Goal: Task Accomplishment & Management: Use online tool/utility

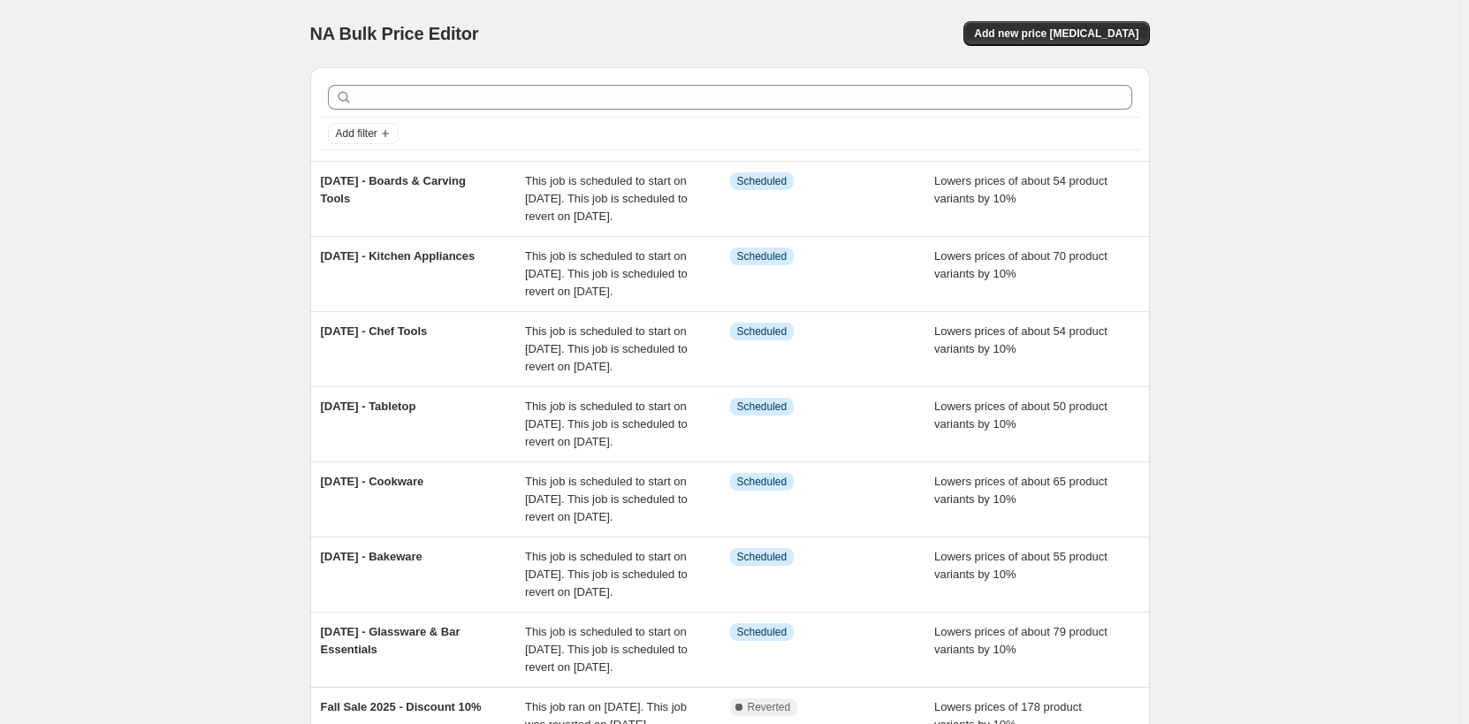
click at [1387, 439] on div "NA Bulk Price Editor. This page is ready NA Bulk Price Editor Add new price [ME…" at bounding box center [730, 517] width 1460 height 1034
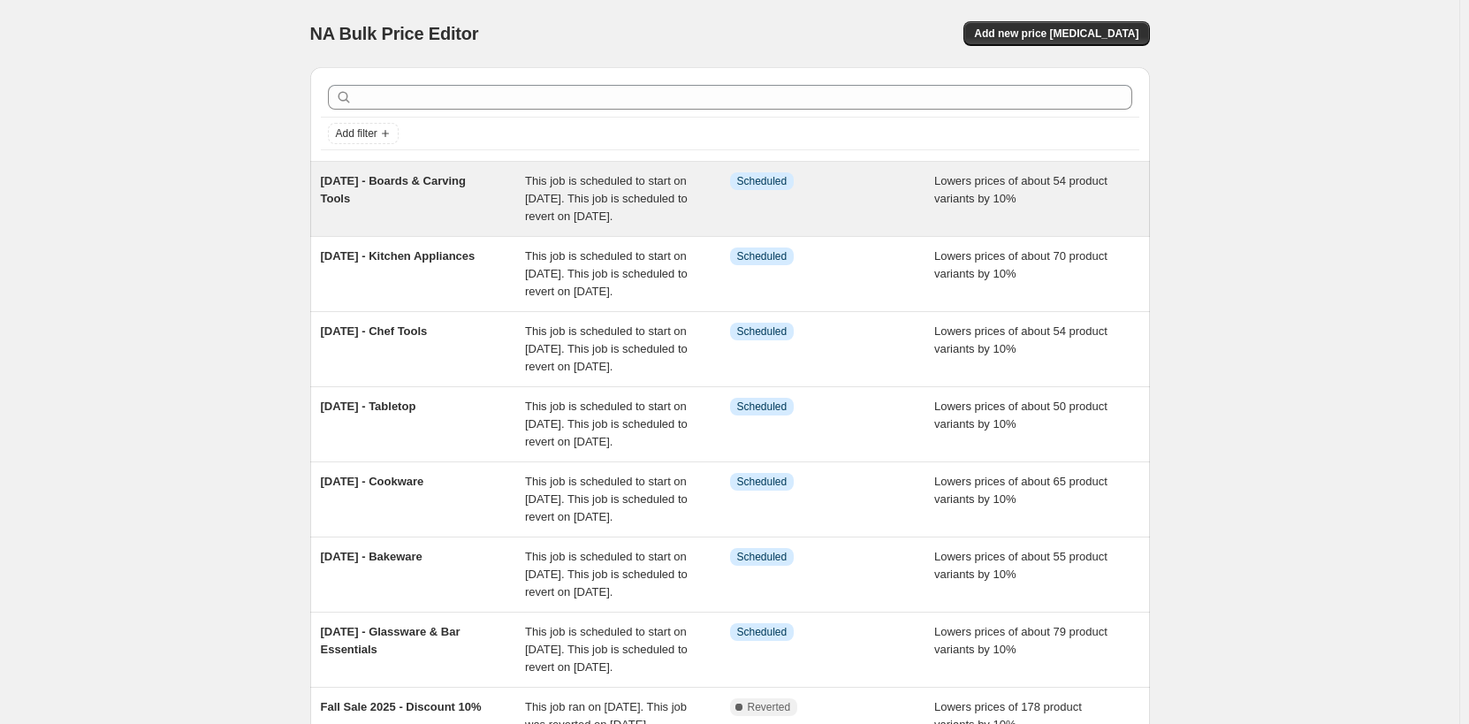
click at [365, 187] on span "[DATE] - Boards & Carving Tools" at bounding box center [393, 189] width 145 height 31
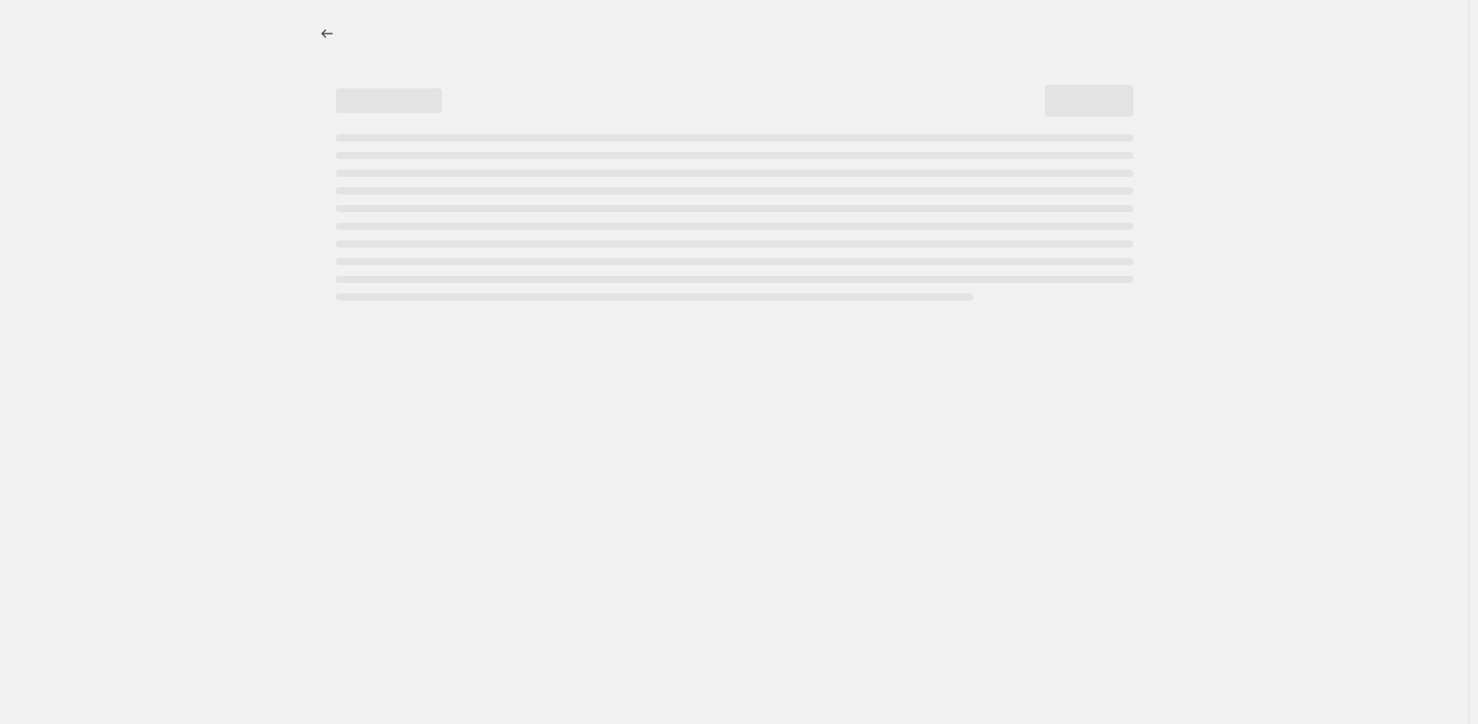
select select "percentage"
select select "no_change"
select select "not_equal"
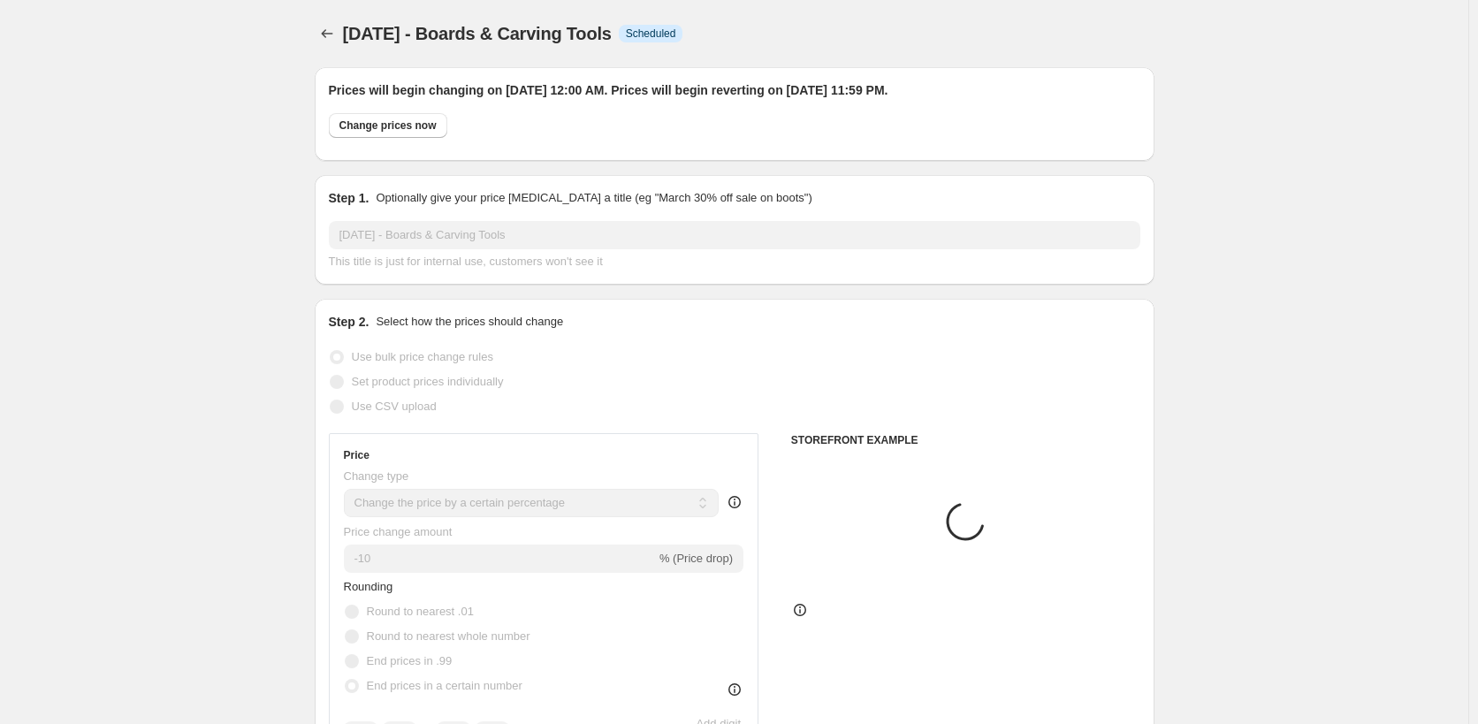
select select "tag"
select select "collection"
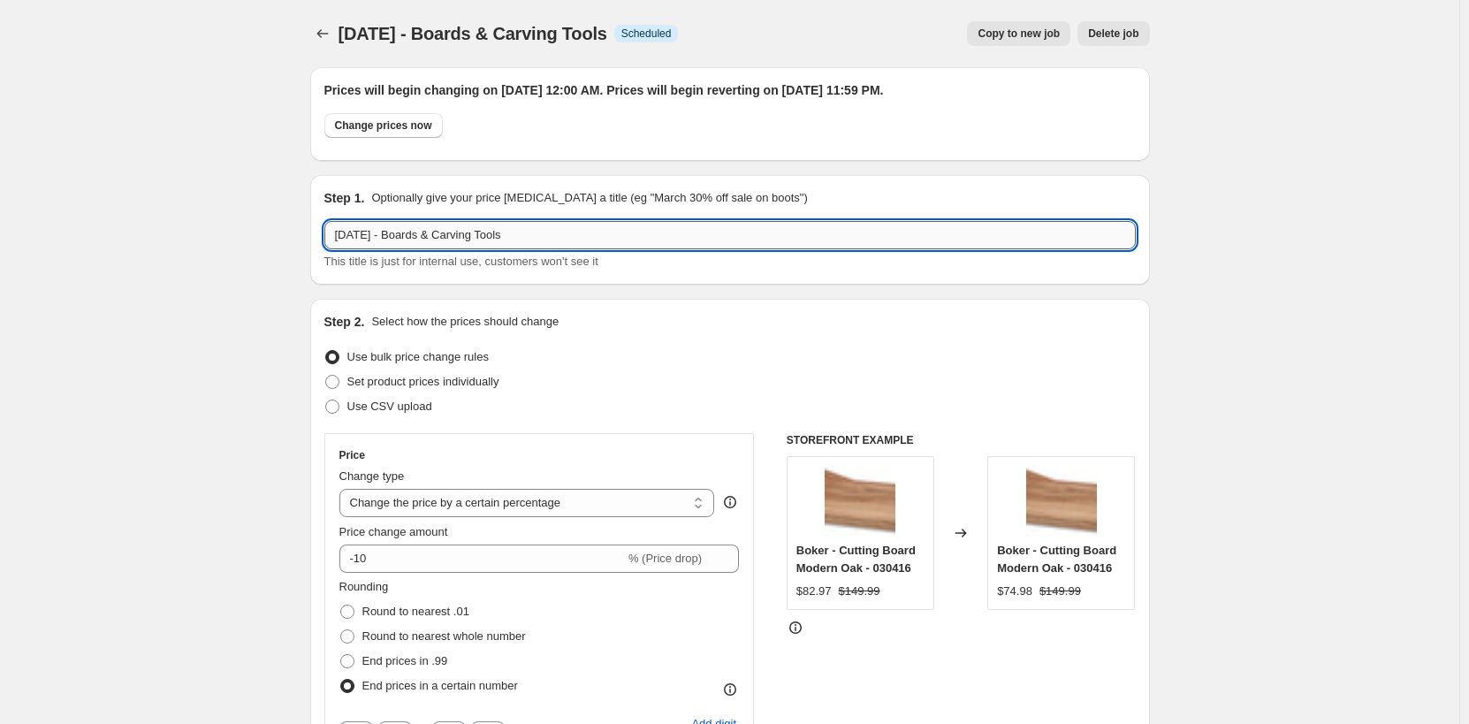
click at [485, 232] on input "[DATE] - Boards & Carving Tools" at bounding box center [730, 235] width 812 height 28
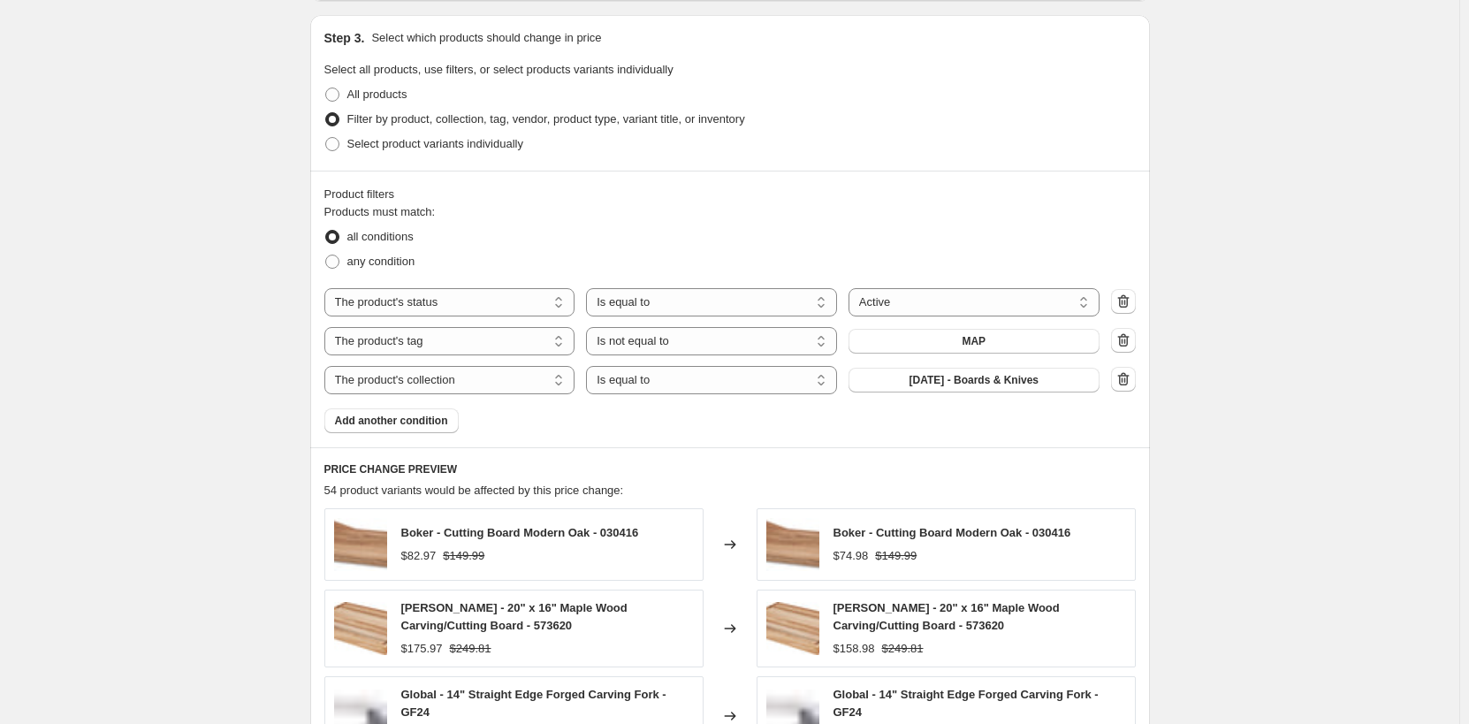
scroll to position [1238, 0]
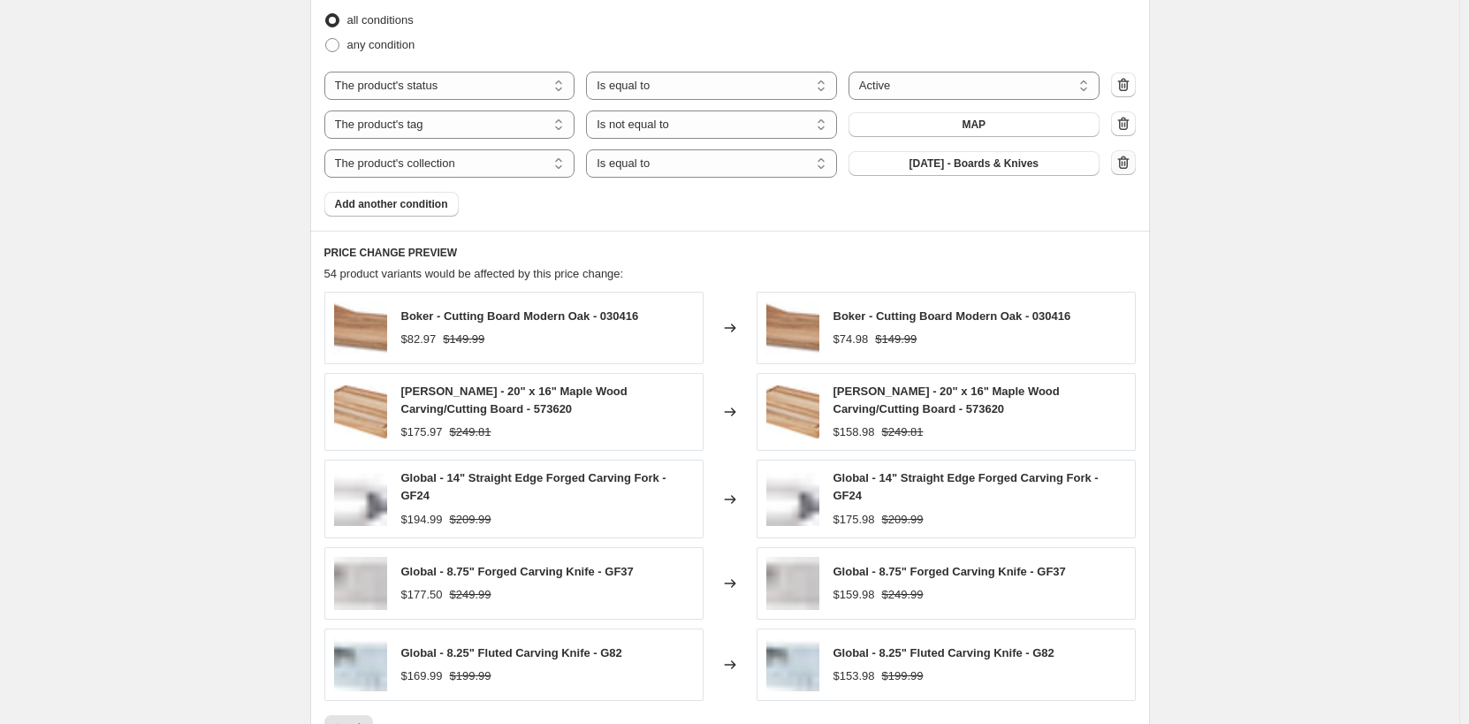
type input "[DATE] - Boards & Knives"
click at [1133, 161] on icon "button" at bounding box center [1124, 163] width 18 height 18
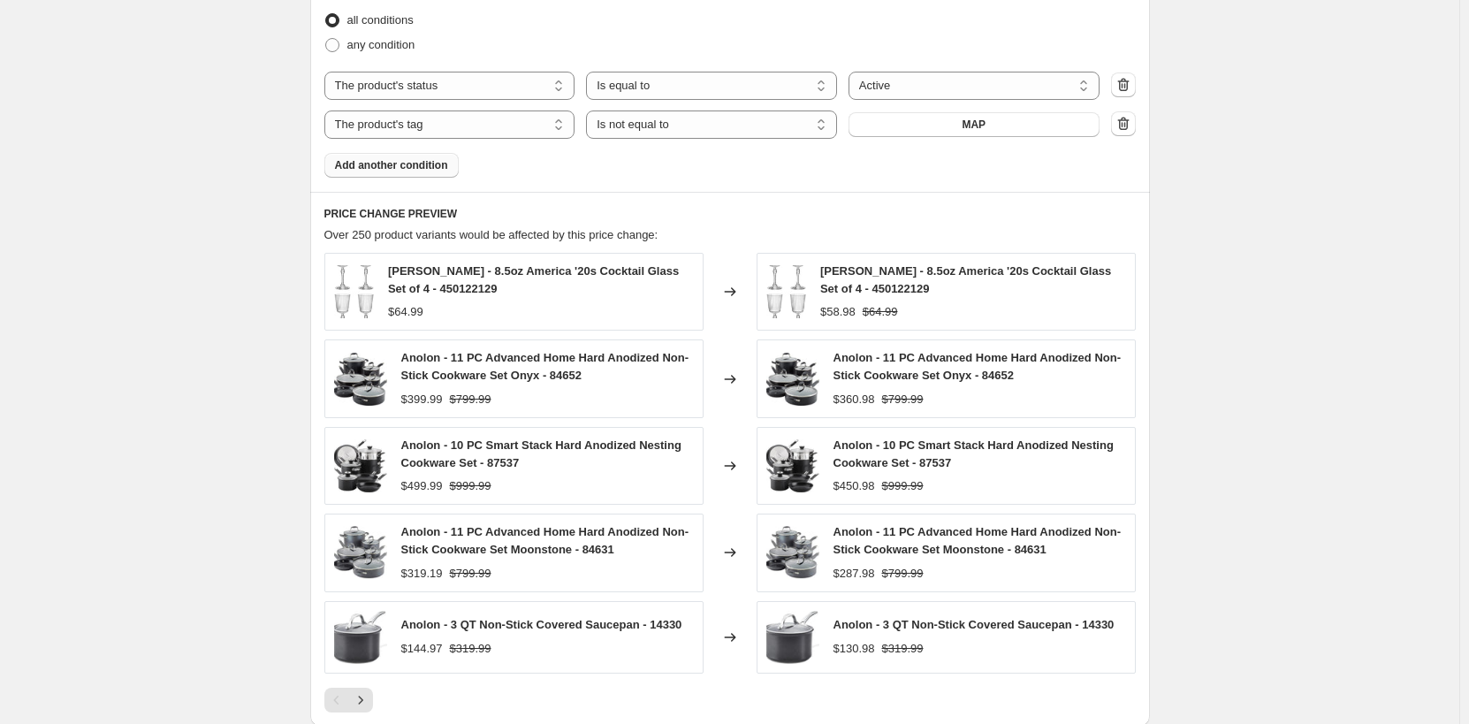
click at [416, 171] on span "Add another condition" at bounding box center [391, 165] width 113 height 14
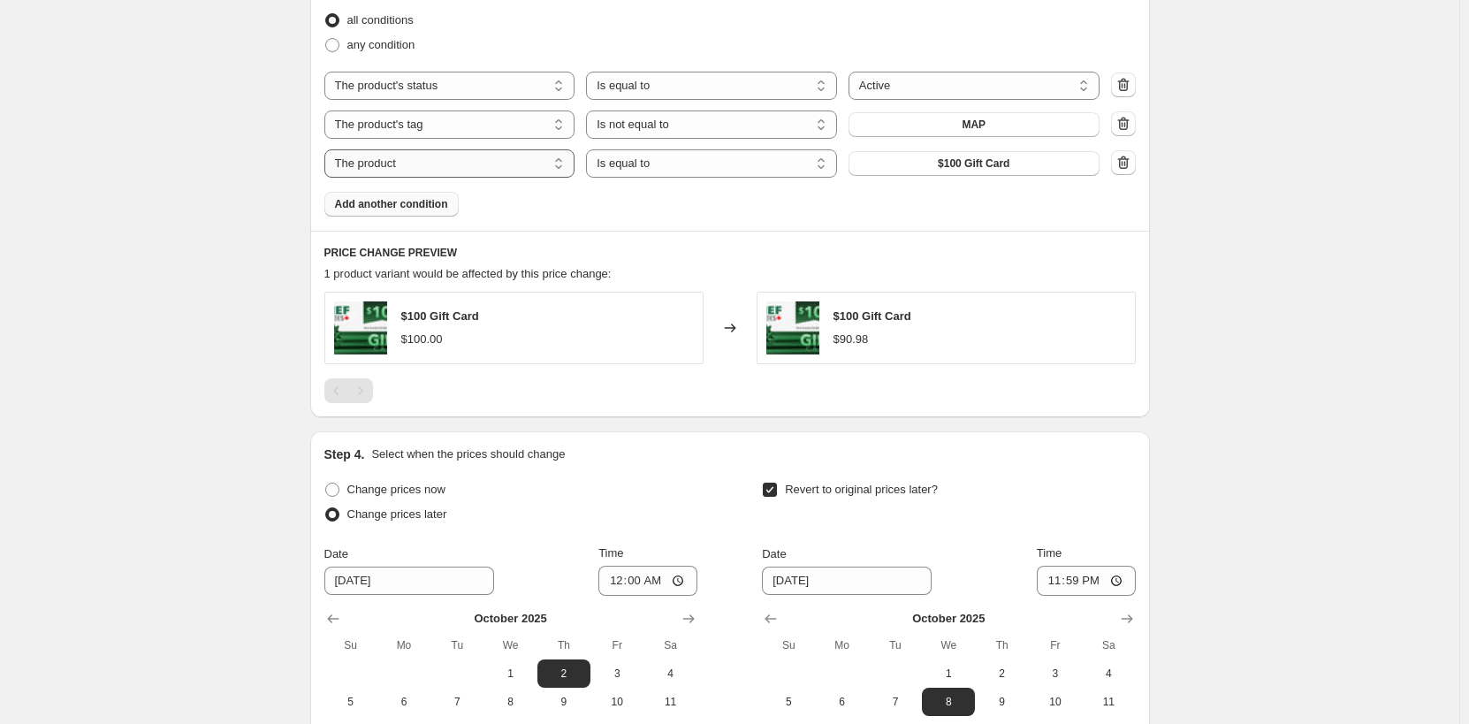
click at [481, 168] on select "The product The product's collection The product's tag The product's vendor The…" at bounding box center [449, 163] width 251 height 28
select select "collection"
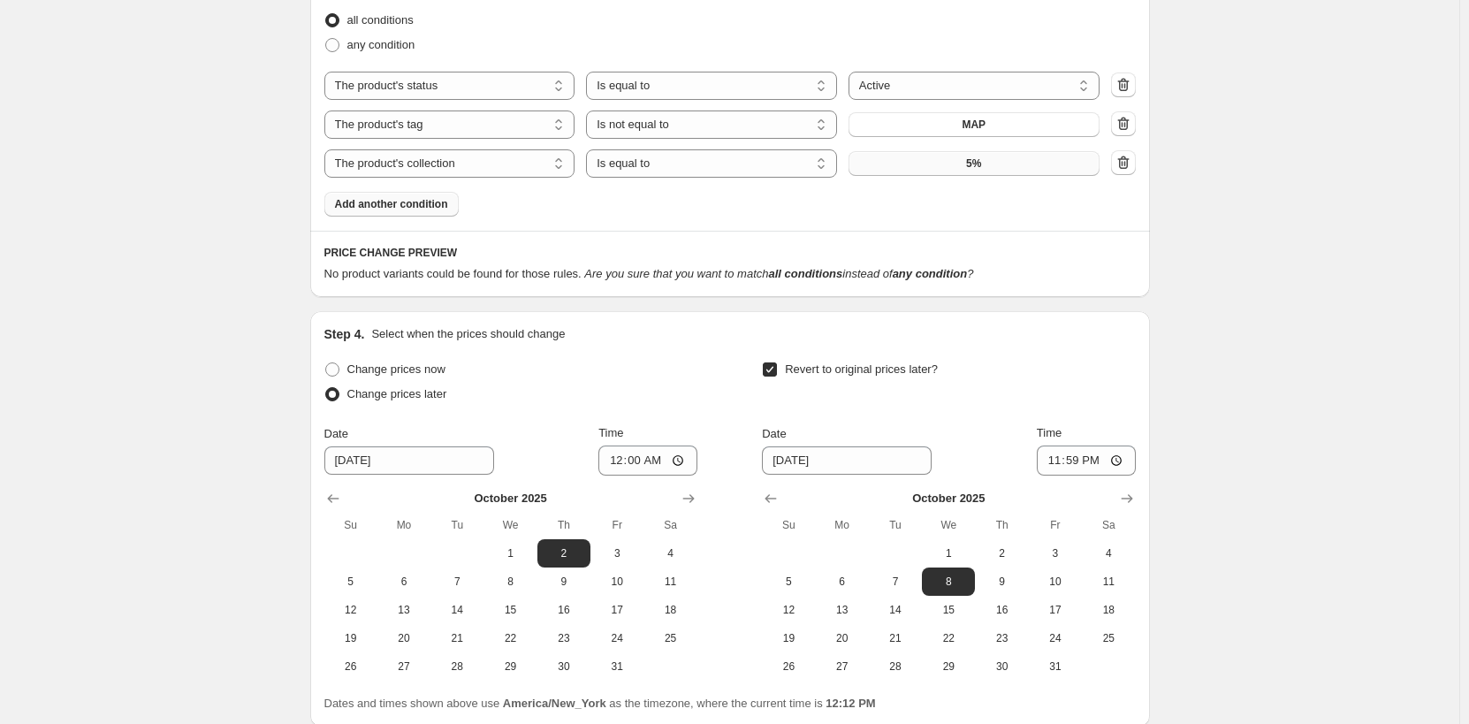
click at [999, 165] on button "5%" at bounding box center [974, 163] width 251 height 25
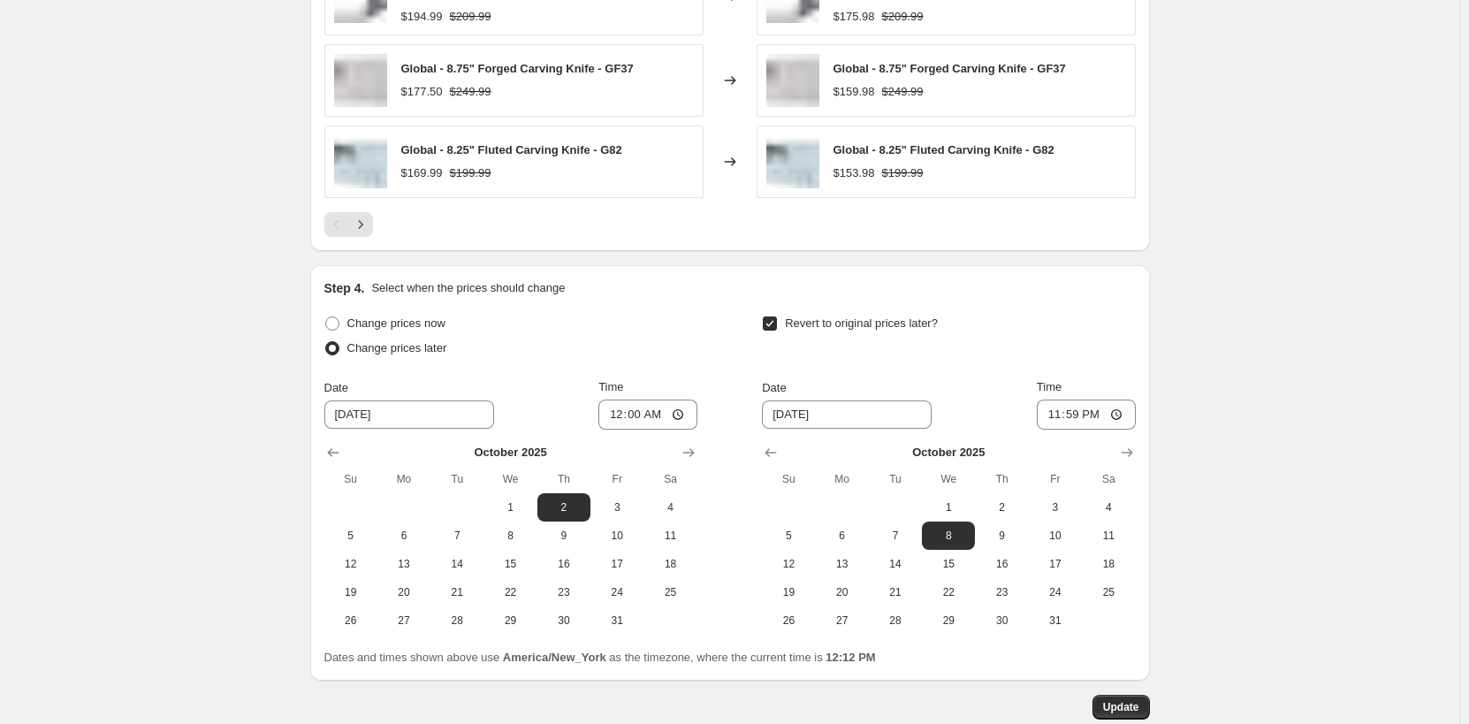
scroll to position [1845, 0]
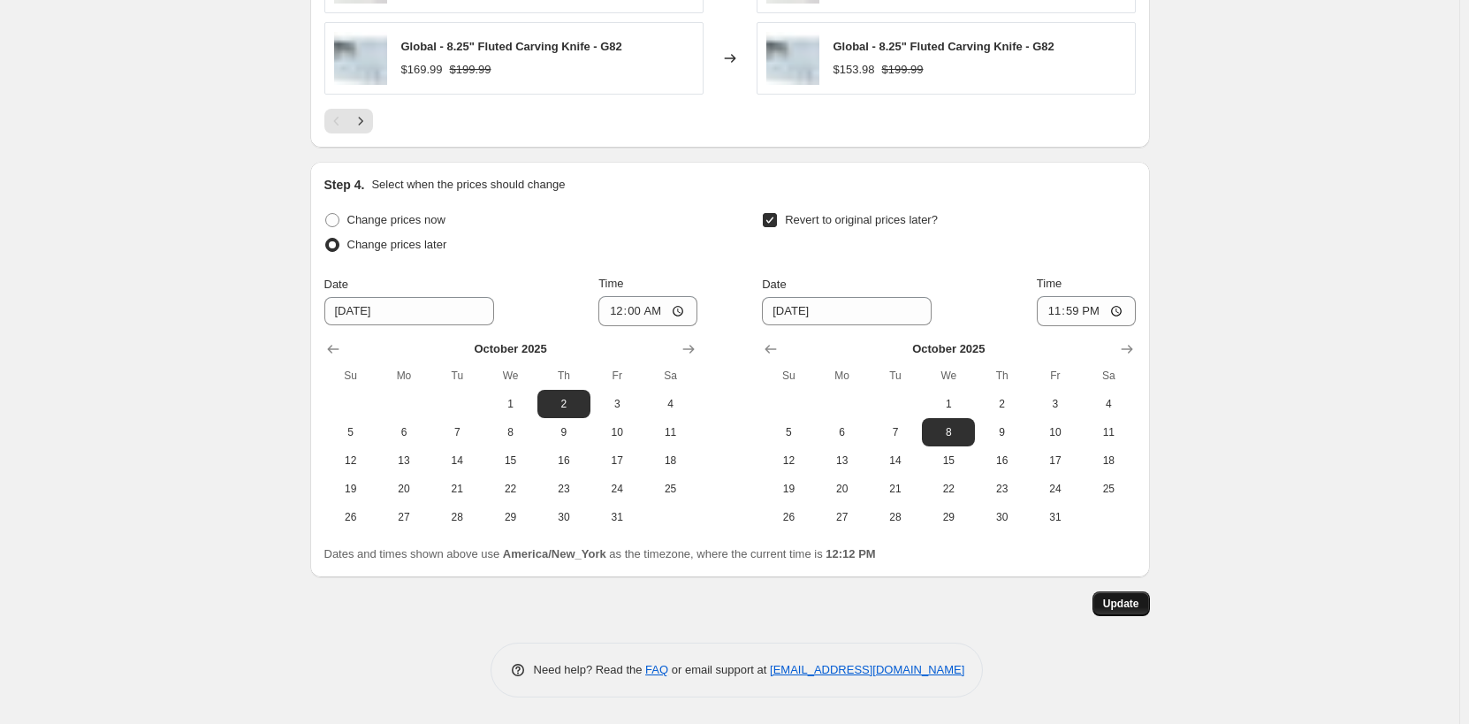
click at [1118, 609] on span "Update" at bounding box center [1121, 604] width 36 height 14
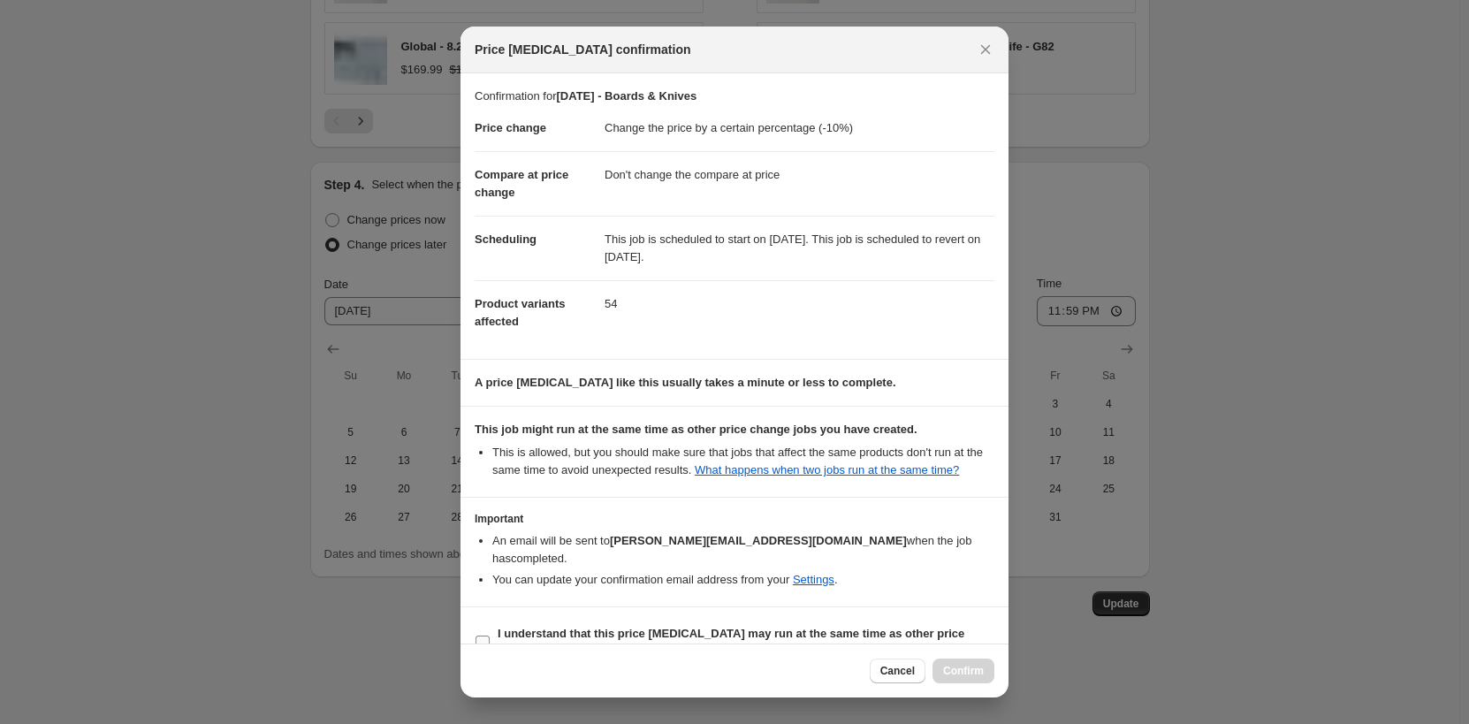
drag, startPoint x: 493, startPoint y: 622, endPoint x: 505, endPoint y: 622, distance: 11.5
click at [494, 622] on label "I understand that this price [MEDICAL_DATA] may run at the same time as other p…" at bounding box center [735, 643] width 520 height 42
click at [549, 631] on b "I understand that this price [MEDICAL_DATA] may run at the same time as other p…" at bounding box center [731, 642] width 467 height 31
click at [490, 636] on input "I understand that this price [MEDICAL_DATA] may run at the same time as other p…" at bounding box center [483, 643] width 14 height 14
checkbox input "true"
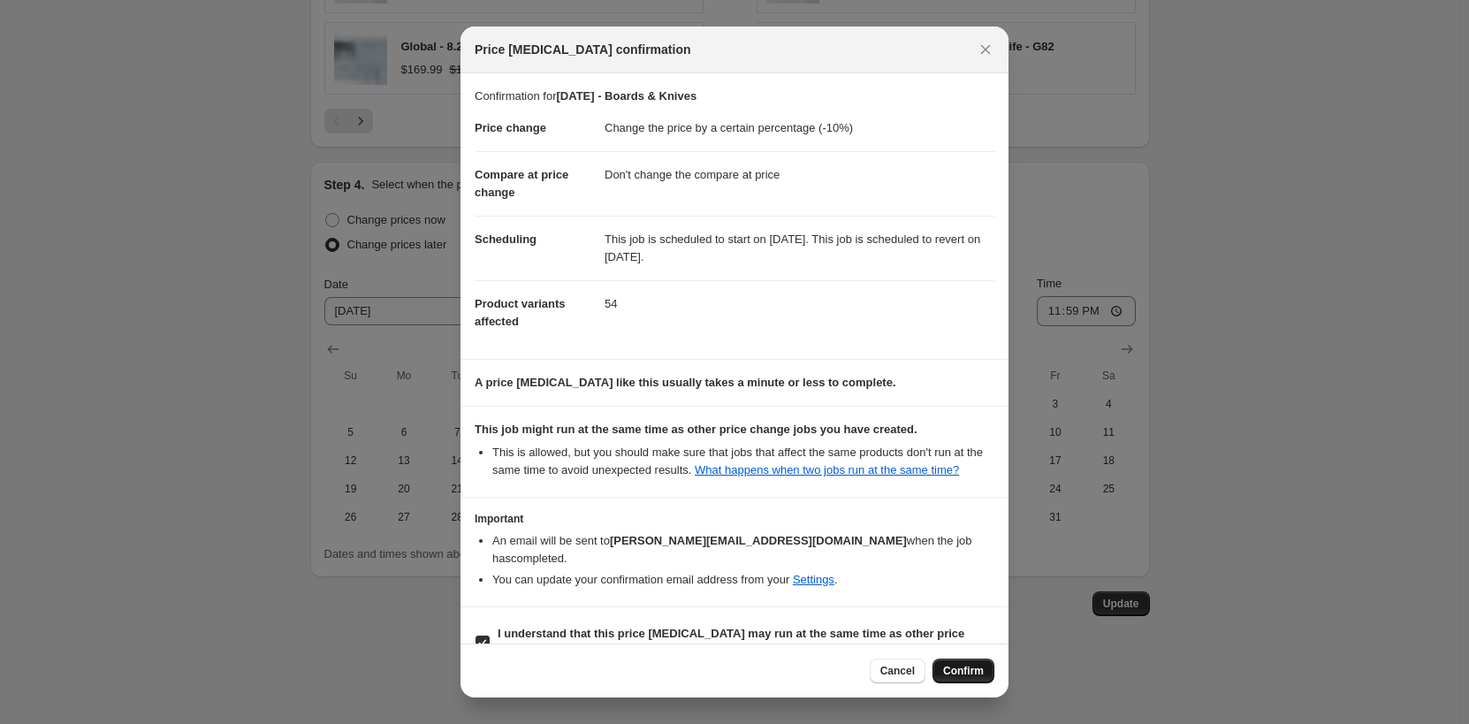
click at [962, 671] on span "Confirm" at bounding box center [963, 671] width 41 height 14
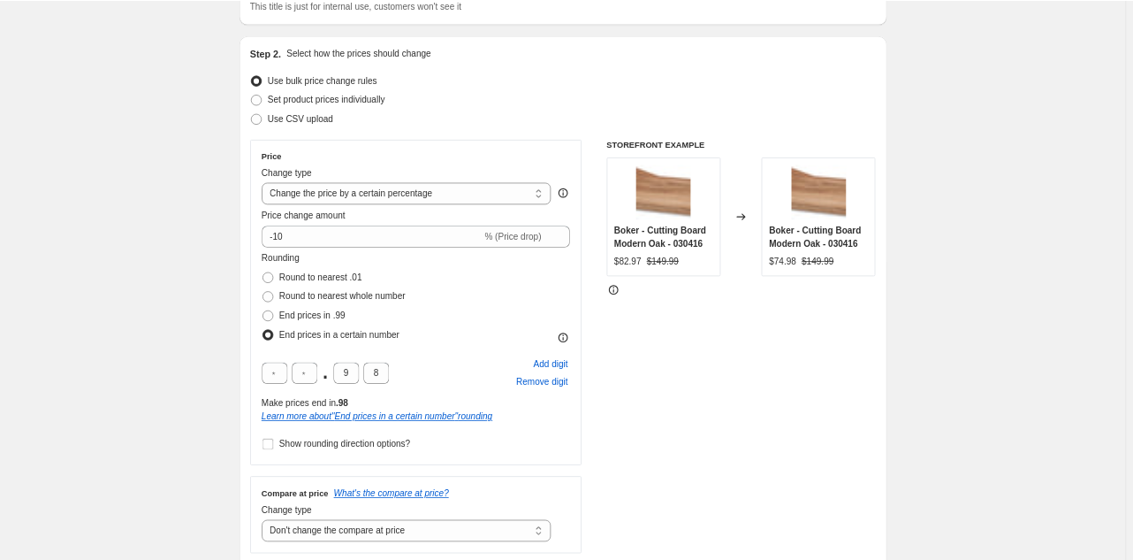
scroll to position [0, 0]
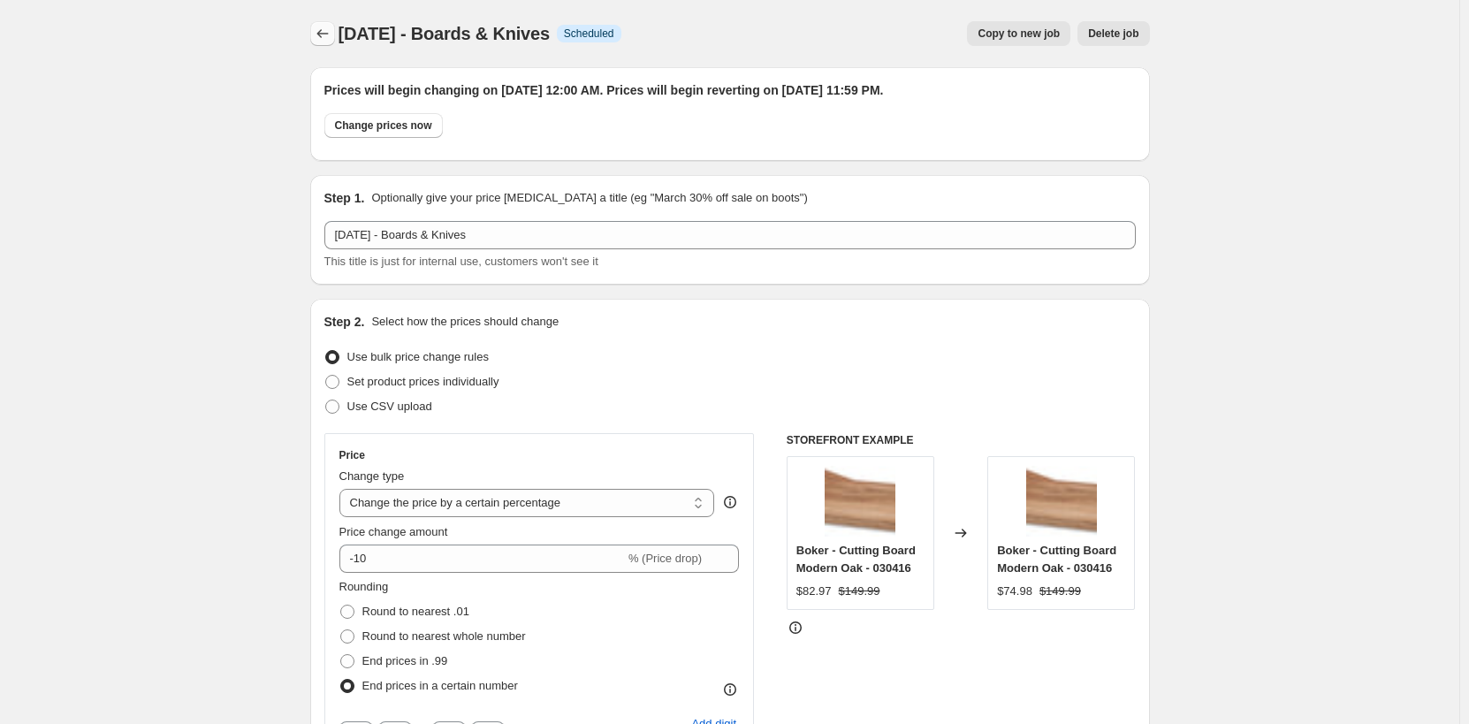
click at [321, 34] on icon "Price change jobs" at bounding box center [323, 34] width 18 height 18
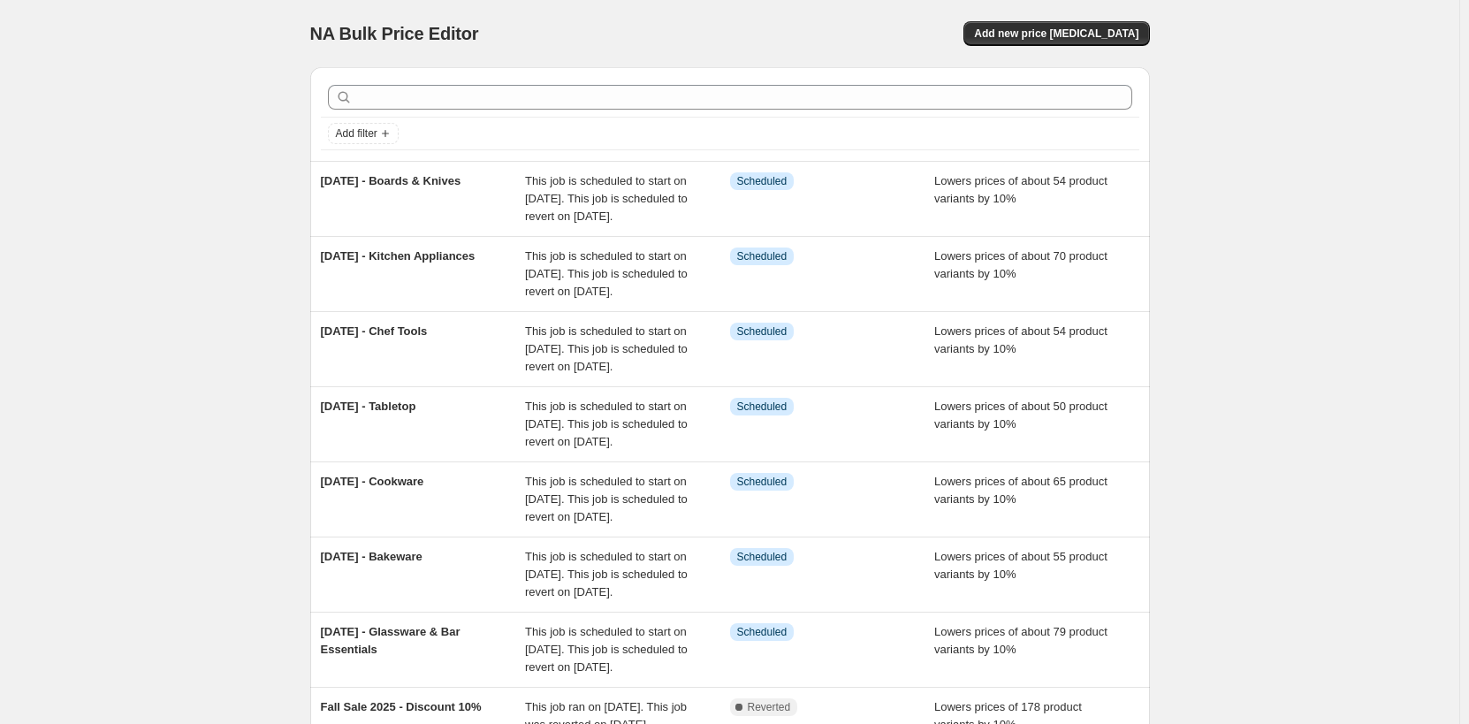
click at [388, 37] on span "NA Bulk Price Editor" at bounding box center [394, 33] width 169 height 19
click at [371, 33] on span "NA Bulk Price Editor" at bounding box center [394, 33] width 169 height 19
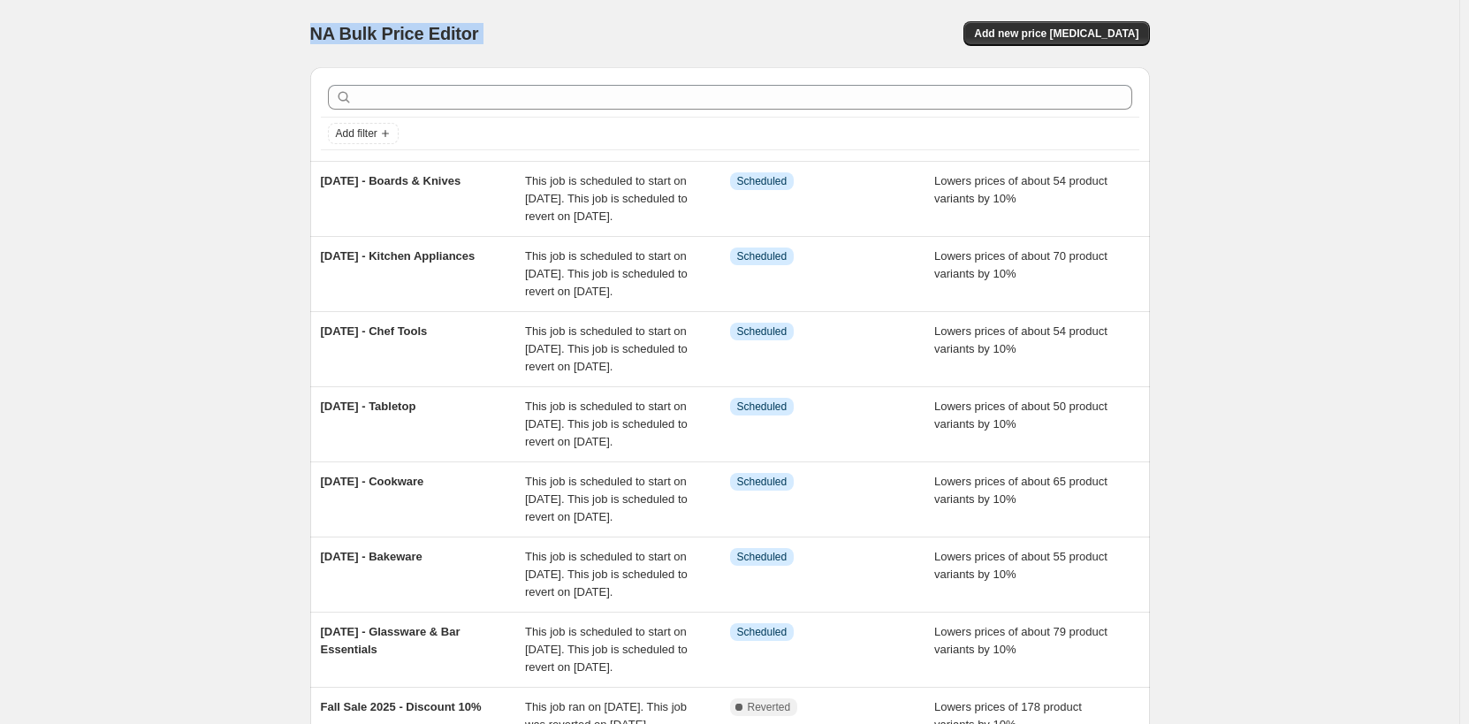
click at [371, 33] on span "NA Bulk Price Editor" at bounding box center [394, 33] width 169 height 19
click at [379, 33] on span "NA Bulk Price Editor" at bounding box center [394, 33] width 169 height 19
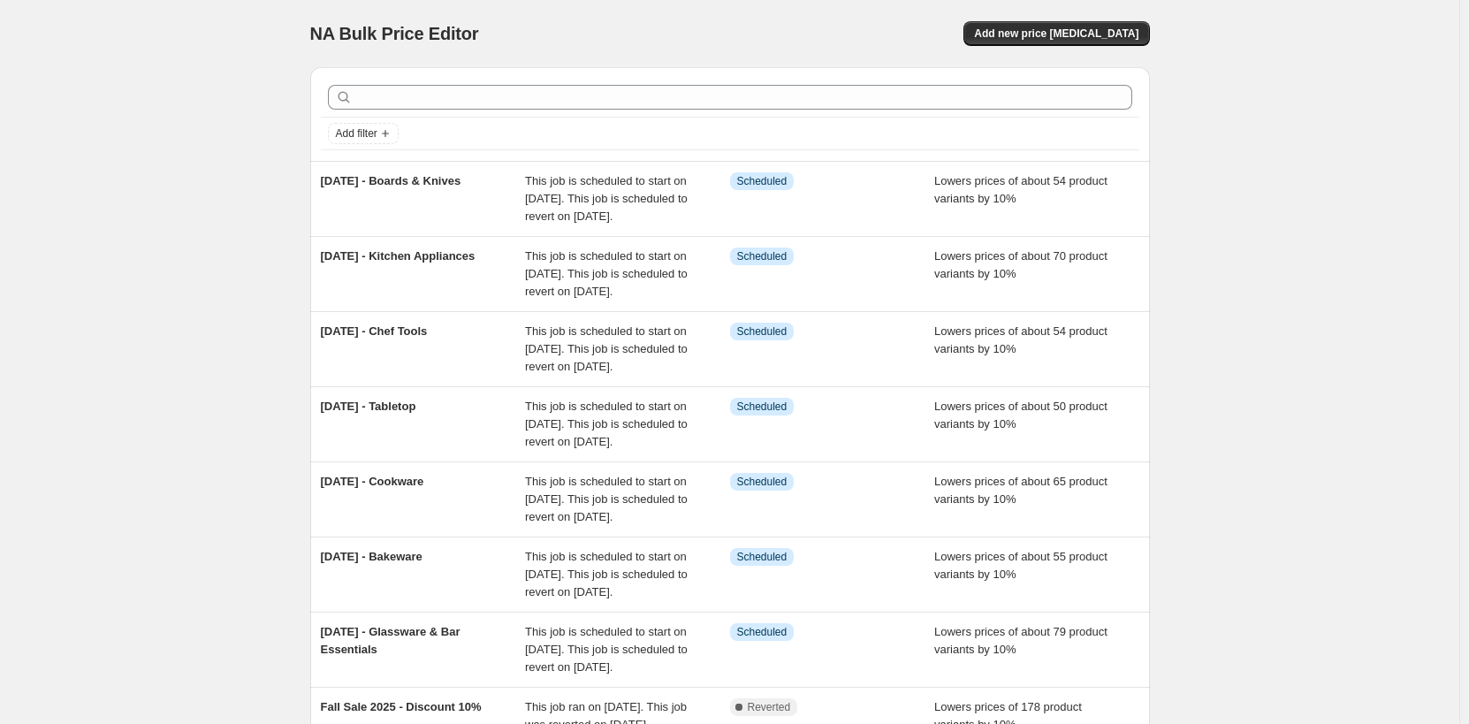
click at [379, 33] on span "NA Bulk Price Editor" at bounding box center [394, 33] width 169 height 19
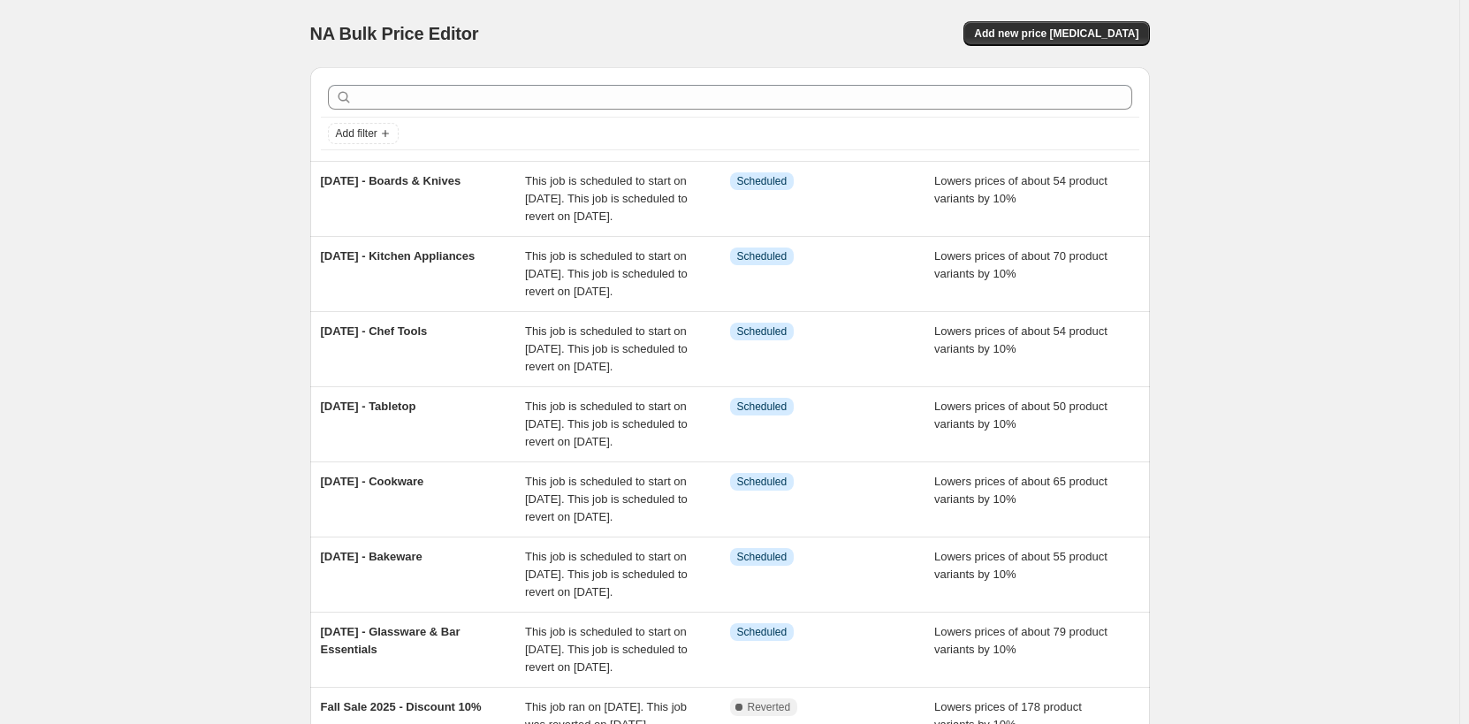
click at [379, 33] on span "NA Bulk Price Editor" at bounding box center [394, 33] width 169 height 19
